Goal: Task Accomplishment & Management: Use online tool/utility

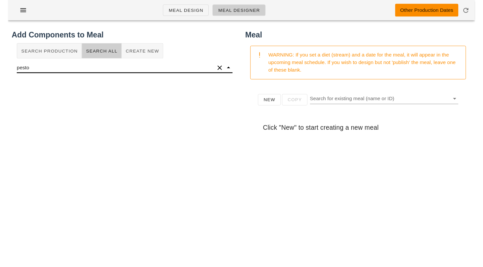
scroll to position [19, 0]
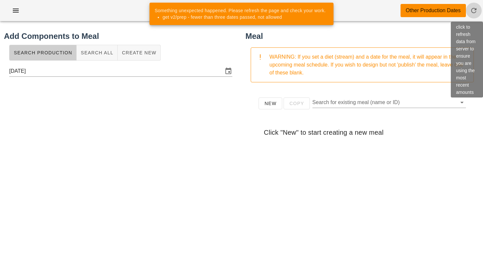
click at [476, 10] on icon "button" at bounding box center [474, 11] width 8 height 8
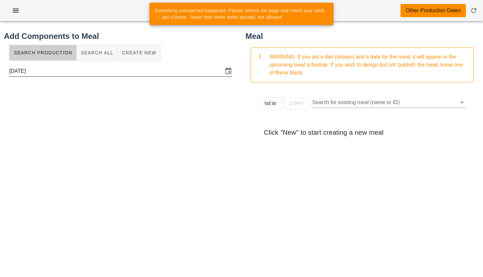
click at [125, 74] on input "[DATE]" at bounding box center [116, 71] width 214 height 11
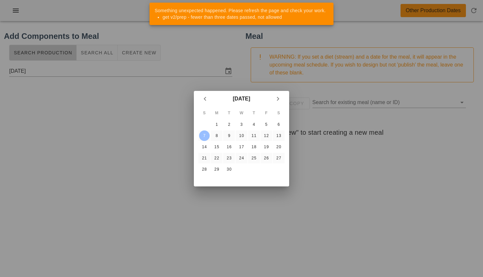
click at [207, 50] on div at bounding box center [241, 138] width 483 height 277
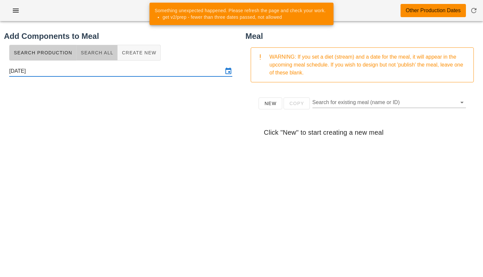
click at [90, 48] on button "Search All" at bounding box center [97, 53] width 41 height 16
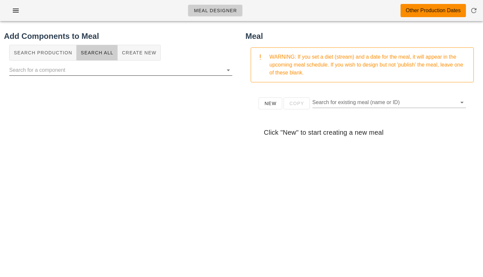
click at [71, 71] on input "text" at bounding box center [115, 70] width 213 height 11
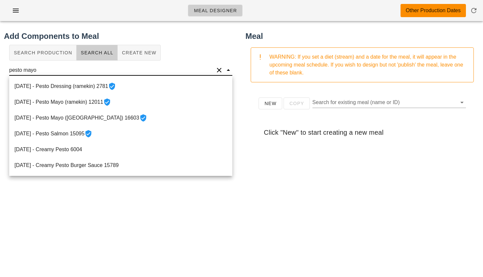
scroll to position [16, 0]
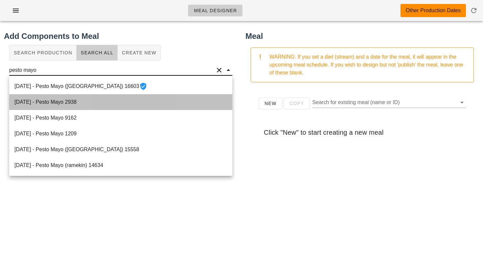
click at [59, 104] on div "[DATE] - Pesto Mayo 2938" at bounding box center [120, 102] width 223 height 16
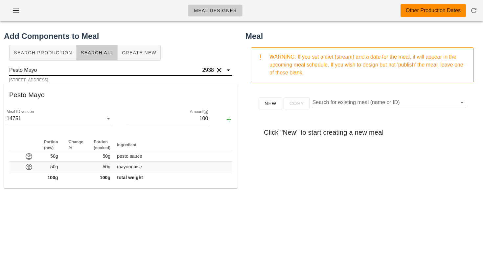
click at [48, 68] on input "Pesto Mayo" at bounding box center [105, 70] width 192 height 11
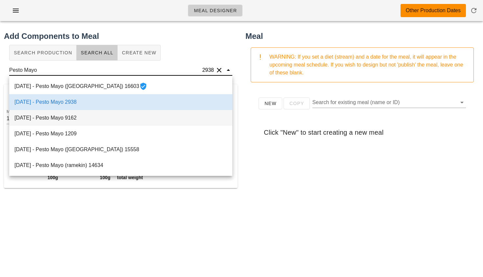
click at [50, 116] on div "[DATE] - Pesto Mayo 9162" at bounding box center [120, 118] width 223 height 16
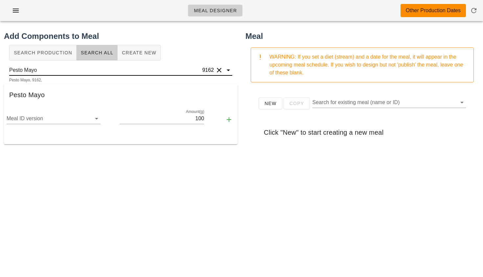
click at [58, 73] on input "Pesto Mayo" at bounding box center [105, 70] width 192 height 11
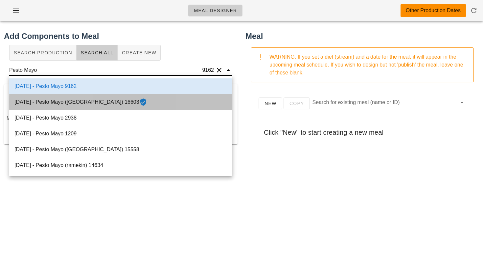
click at [63, 106] on div "[DATE] - Pesto Mayo ([GEOGRAPHIC_DATA]) 16603" at bounding box center [120, 102] width 223 height 16
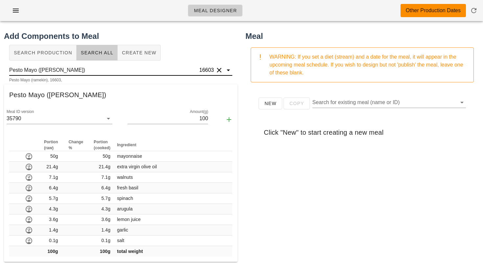
click at [62, 71] on input "Pesto Mayo ([PERSON_NAME])" at bounding box center [103, 70] width 189 height 11
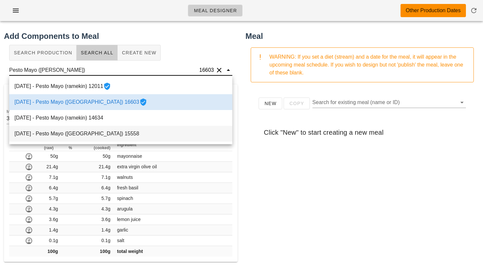
click at [64, 134] on div "[DATE] - Pesto Mayo ([GEOGRAPHIC_DATA]) 15558" at bounding box center [120, 134] width 223 height 16
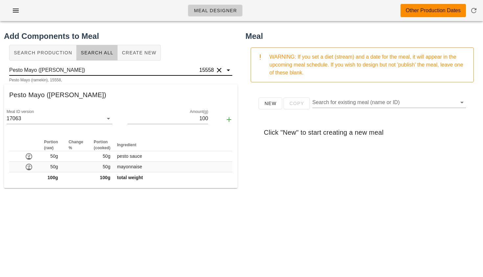
click at [81, 72] on input "Pesto Mayo ([PERSON_NAME])" at bounding box center [103, 70] width 189 height 11
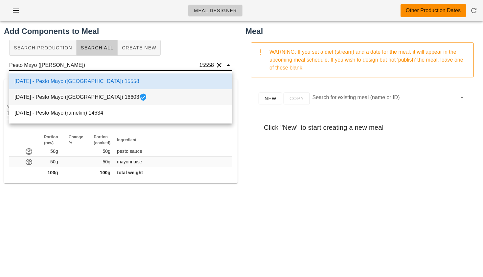
scroll to position [5, 0]
click at [83, 103] on div "[DATE] - Pesto Mayo ([GEOGRAPHIC_DATA]) 16603" at bounding box center [120, 97] width 223 height 16
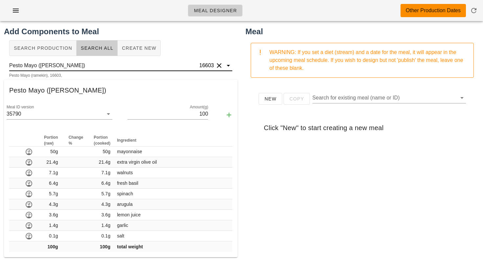
click at [84, 67] on input "Pesto Mayo ([PERSON_NAME])" at bounding box center [103, 65] width 189 height 11
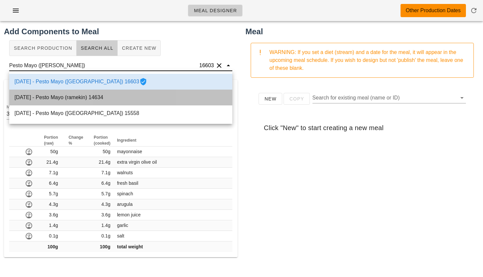
click at [96, 95] on div "[DATE] - Pesto Mayo (ramekin) 14634" at bounding box center [120, 97] width 223 height 16
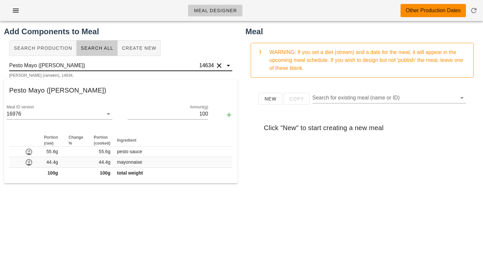
click at [88, 63] on input "Pesto Mayo ([PERSON_NAME])" at bounding box center [103, 65] width 189 height 11
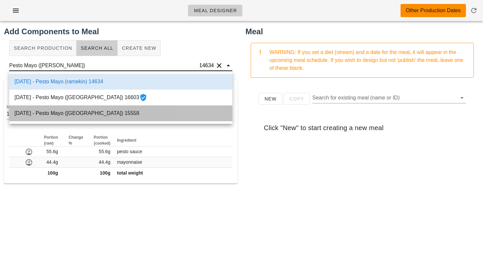
click at [75, 114] on div "[DATE] - Pesto Mayo ([GEOGRAPHIC_DATA]) 15558" at bounding box center [120, 113] width 223 height 16
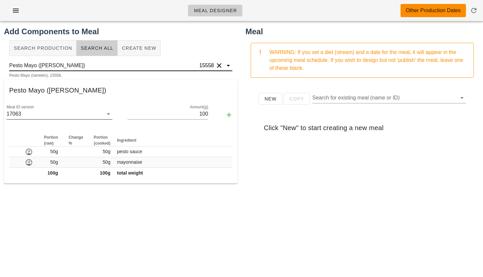
type input "Pesto Mayo ([PERSON_NAME])"
